Goal: Task Accomplishment & Management: Use online tool/utility

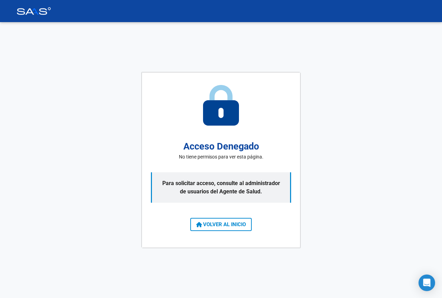
click at [199, 226] on icon at bounding box center [199, 225] width 6 height 6
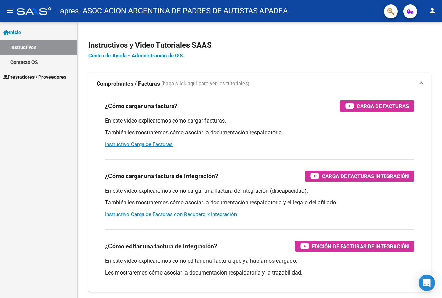
click at [32, 74] on span "Prestadores / Proveedores" at bounding box center [34, 77] width 63 height 8
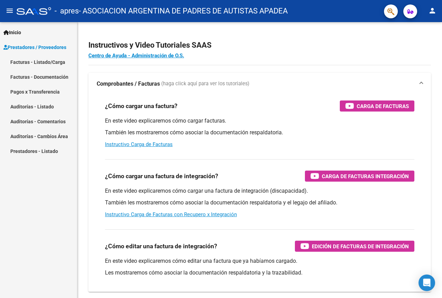
click at [43, 58] on link "Facturas - Listado/Carga" at bounding box center [38, 62] width 77 height 15
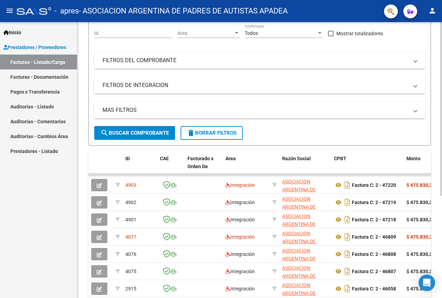
scroll to position [69, 0]
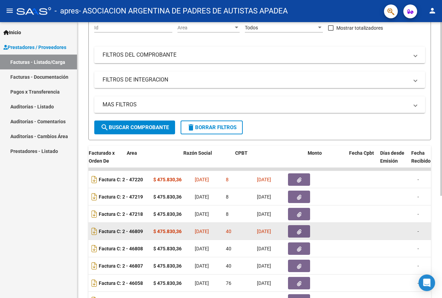
drag, startPoint x: 214, startPoint y: 230, endPoint x: 279, endPoint y: 227, distance: 64.9
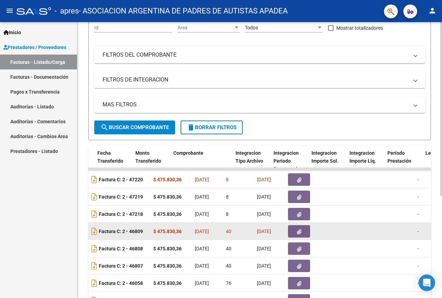
scroll to position [0, 601]
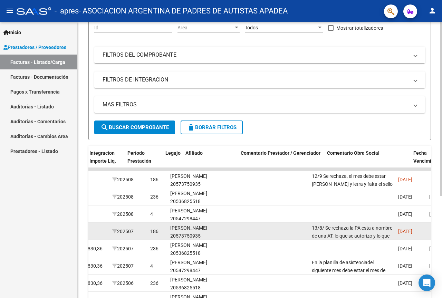
drag, startPoint x: 279, startPoint y: 227, endPoint x: 302, endPoint y: 227, distance: 22.8
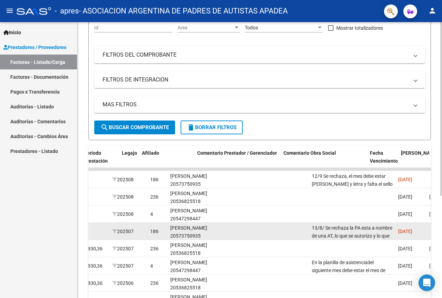
scroll to position [0, 904]
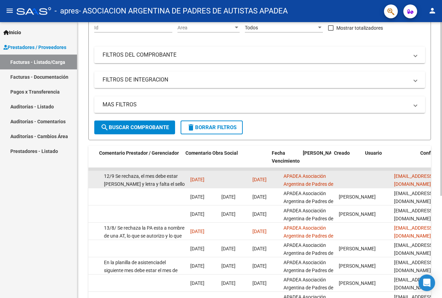
drag, startPoint x: 256, startPoint y: 178, endPoint x: 297, endPoint y: 177, distance: 41.1
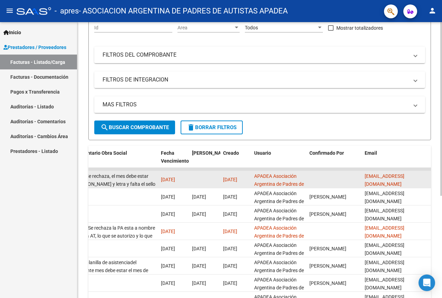
drag, startPoint x: 297, startPoint y: 177, endPoint x: 312, endPoint y: 177, distance: 14.8
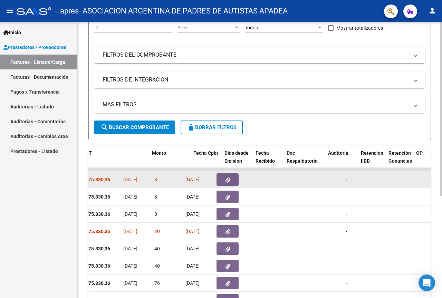
scroll to position [0, 98]
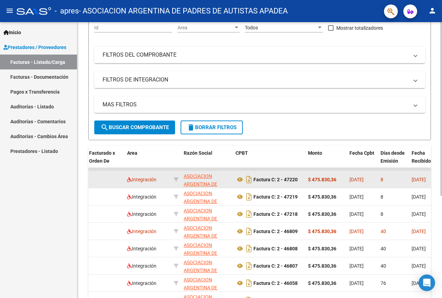
drag, startPoint x: 137, startPoint y: 182, endPoint x: 97, endPoint y: 179, distance: 40.8
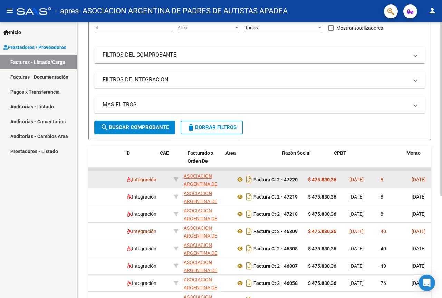
scroll to position [0, 0]
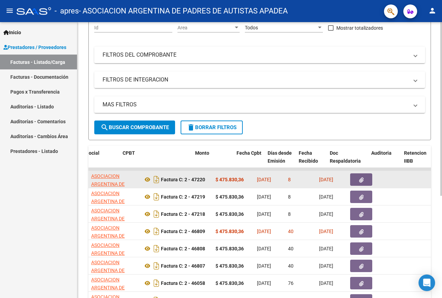
drag, startPoint x: 202, startPoint y: 184, endPoint x: 221, endPoint y: 185, distance: 19.0
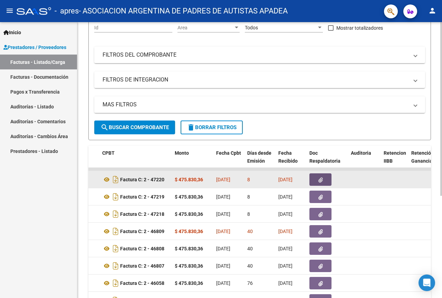
click at [310, 181] on button "button" at bounding box center [320, 179] width 22 height 12
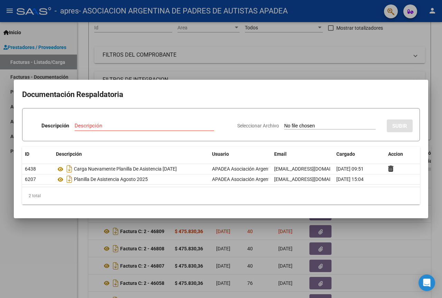
click at [54, 250] on div at bounding box center [221, 149] width 442 height 298
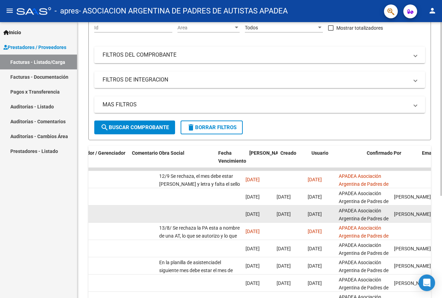
scroll to position [0, 1113]
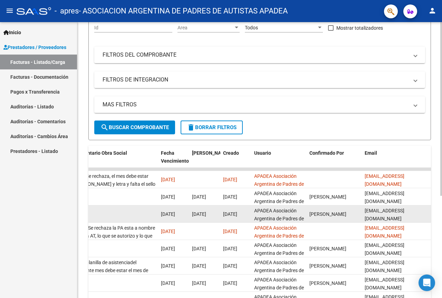
drag, startPoint x: 347, startPoint y: 210, endPoint x: 377, endPoint y: 210, distance: 29.7
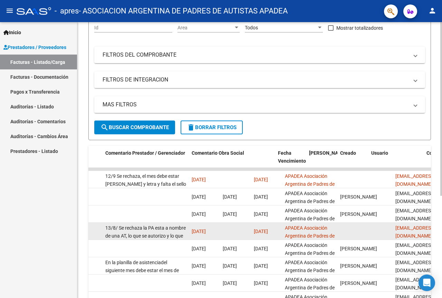
drag, startPoint x: 345, startPoint y: 231, endPoint x: 299, endPoint y: 229, distance: 45.9
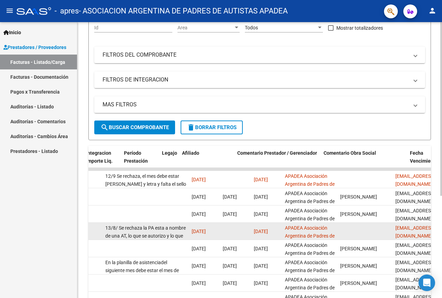
scroll to position [0, 864]
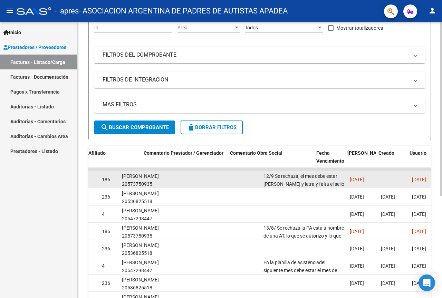
drag, startPoint x: 237, startPoint y: 181, endPoint x: 266, endPoint y: 179, distance: 29.0
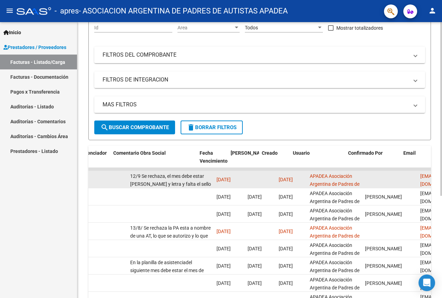
drag, startPoint x: 266, startPoint y: 179, endPoint x: 284, endPoint y: 182, distance: 18.8
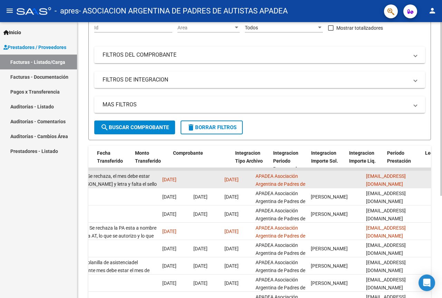
scroll to position [0, 0]
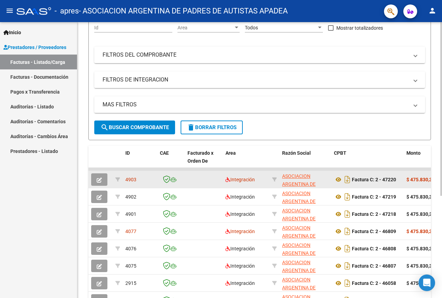
drag, startPoint x: 298, startPoint y: 180, endPoint x: 134, endPoint y: 181, distance: 163.3
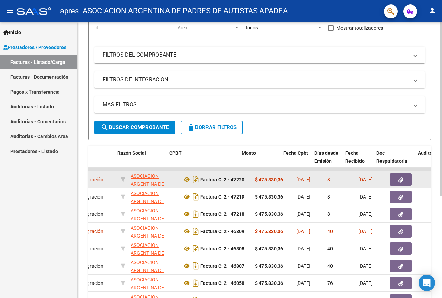
drag, startPoint x: 325, startPoint y: 182, endPoint x: 347, endPoint y: 180, distance: 21.4
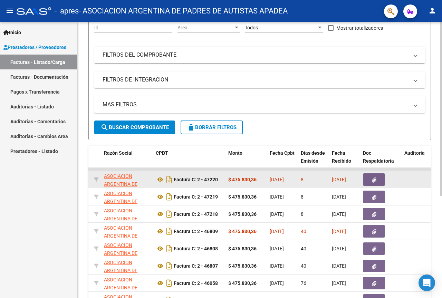
click at [366, 179] on button "button" at bounding box center [374, 179] width 22 height 12
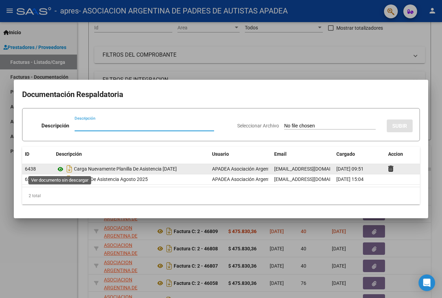
click at [60, 169] on icon at bounding box center [60, 169] width 9 height 8
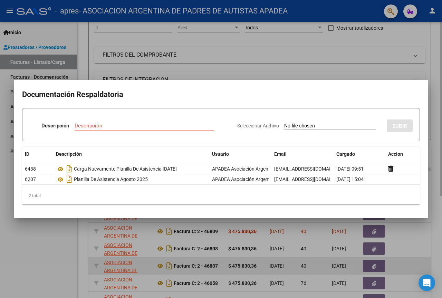
click at [112, 263] on div at bounding box center [221, 149] width 442 height 298
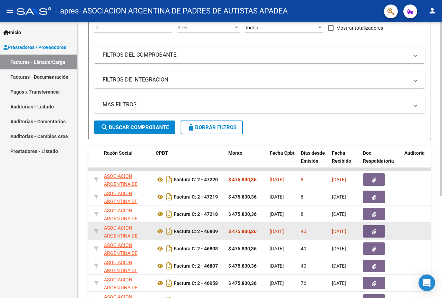
click at [263, 229] on div "$ 475.830,36" at bounding box center [246, 231] width 36 height 8
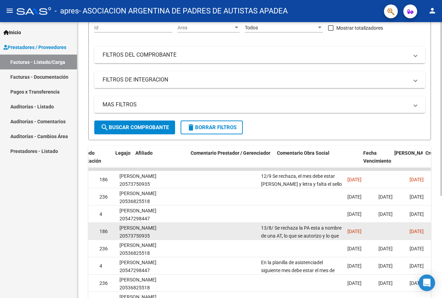
drag, startPoint x: 263, startPoint y: 229, endPoint x: 290, endPoint y: 229, distance: 26.9
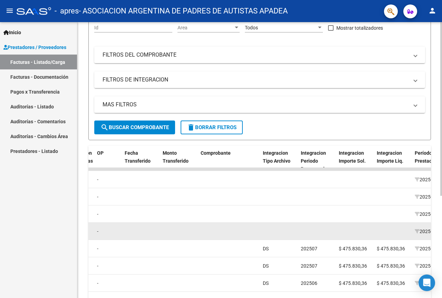
scroll to position [0, 0]
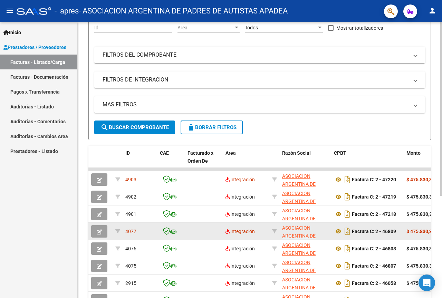
drag, startPoint x: 292, startPoint y: 229, endPoint x: 212, endPoint y: 228, distance: 79.7
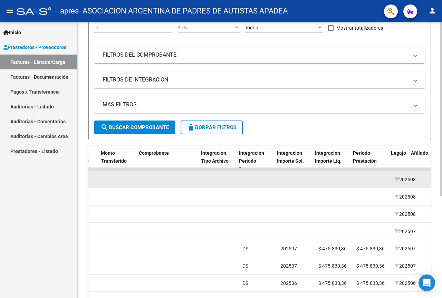
drag, startPoint x: 393, startPoint y: 184, endPoint x: 408, endPoint y: 180, distance: 15.4
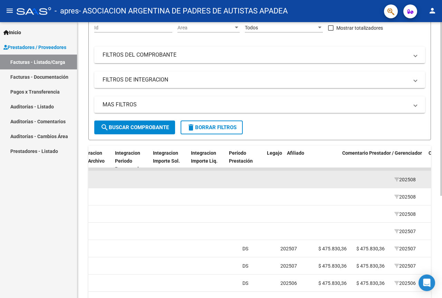
scroll to position [0, 759]
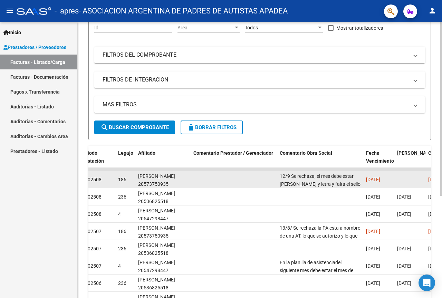
drag, startPoint x: 395, startPoint y: 182, endPoint x: 409, endPoint y: 183, distance: 14.3
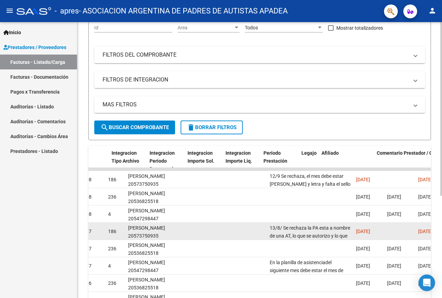
scroll to position [0, 0]
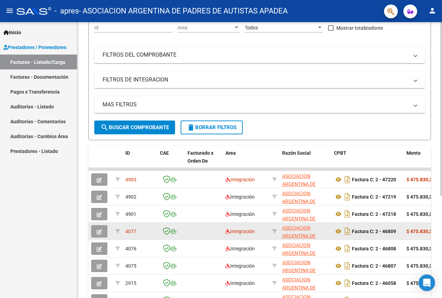
drag, startPoint x: 265, startPoint y: 231, endPoint x: 162, endPoint y: 230, distance: 102.9
